Goal: Information Seeking & Learning: Learn about a topic

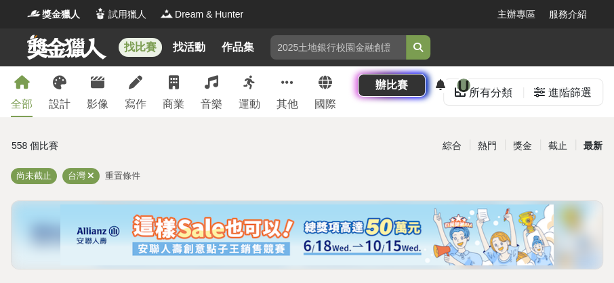
drag, startPoint x: 585, startPoint y: 144, endPoint x: 326, endPoint y: 183, distance: 262.7
click at [585, 144] on div "最新" at bounding box center [593, 146] width 35 height 24
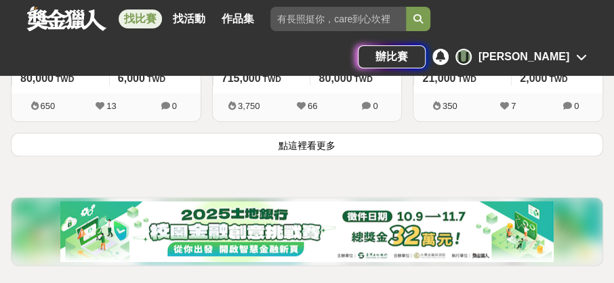
scroll to position [2480, 0]
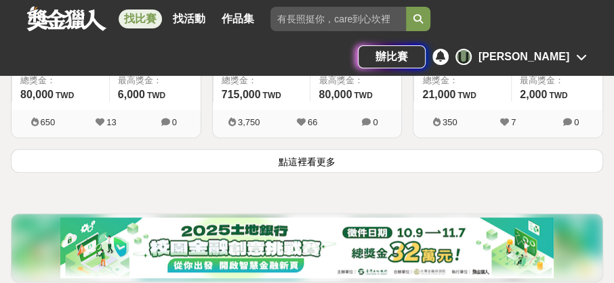
click at [110, 164] on button "點這裡看更多" at bounding box center [307, 161] width 593 height 24
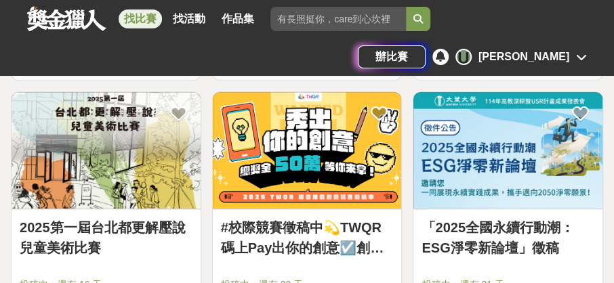
scroll to position [2557, 0]
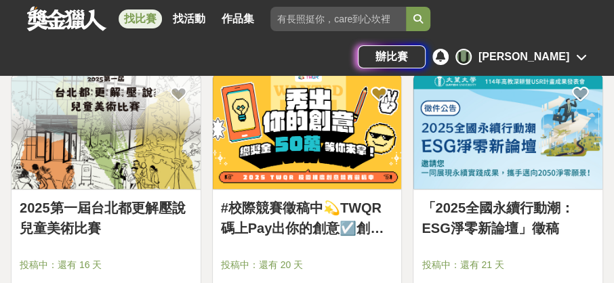
click at [347, 151] on img at bounding box center [307, 131] width 189 height 117
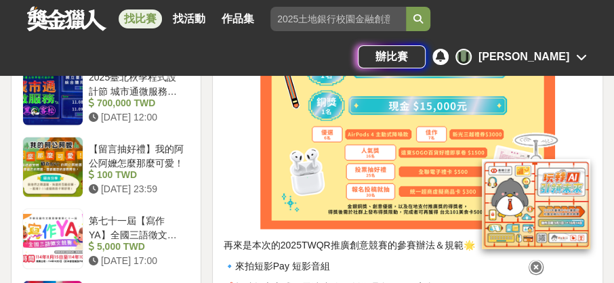
scroll to position [1588, 0]
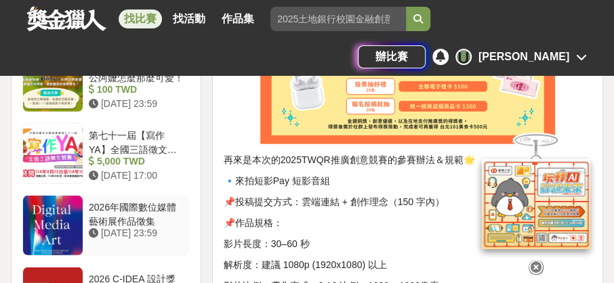
click at [147, 201] on div "2026年國際數位媒體藝術展作品徵集" at bounding box center [137, 214] width 96 height 26
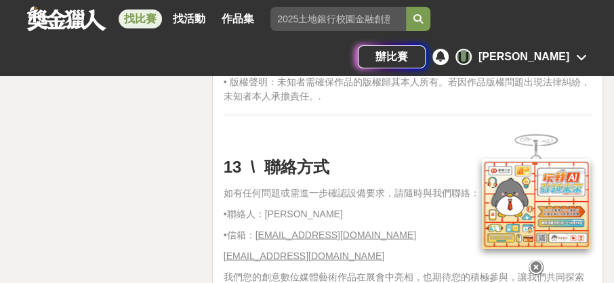
scroll to position [3208, 0]
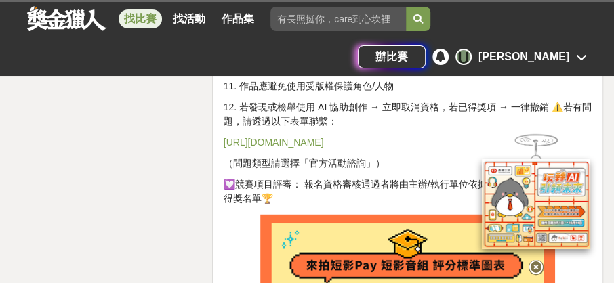
scroll to position [3207, 0]
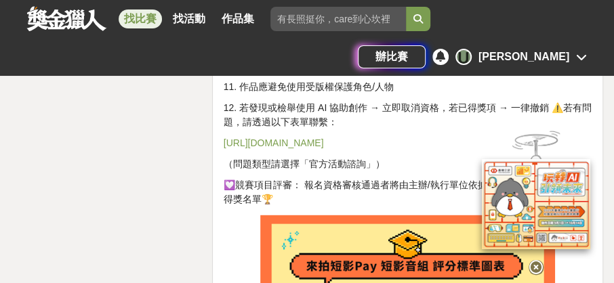
click at [543, 264] on div at bounding box center [537, 265] width 136 height 23
click at [540, 261] on icon at bounding box center [536, 267] width 15 height 15
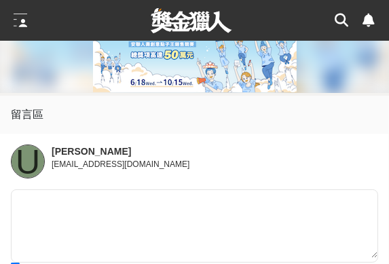
scroll to position [2819, 0]
